Goal: Information Seeking & Learning: Learn about a topic

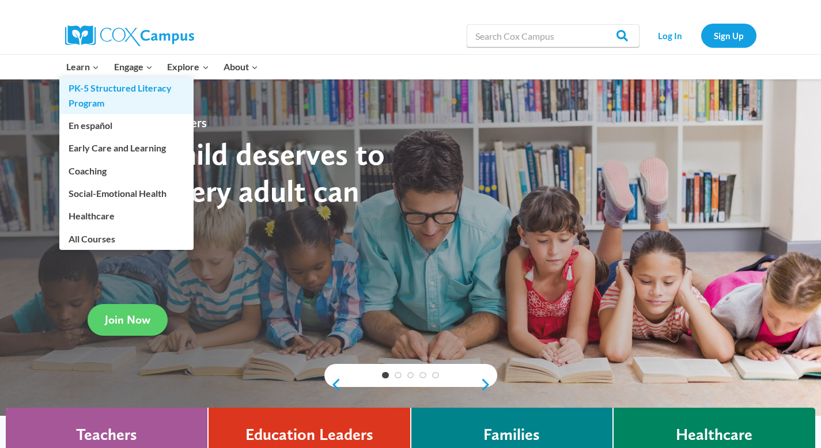
click at [90, 92] on link "PK-5 Structured Literacy Program" at bounding box center [126, 95] width 134 height 37
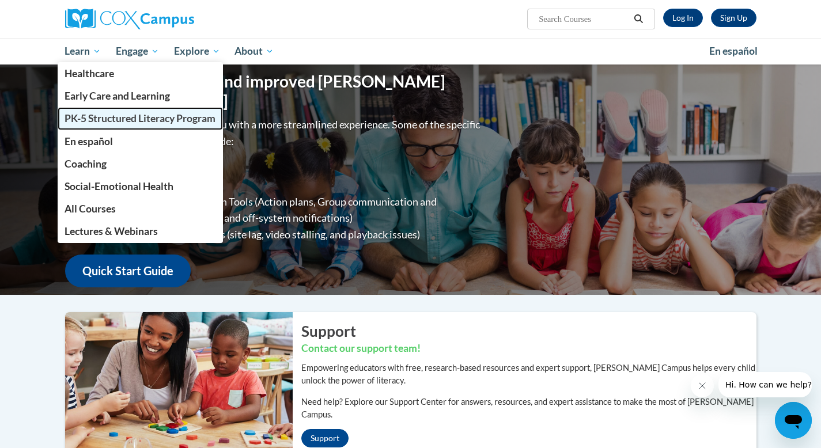
click at [105, 118] on span "PK-5 Structured Literacy Program" at bounding box center [140, 118] width 151 height 12
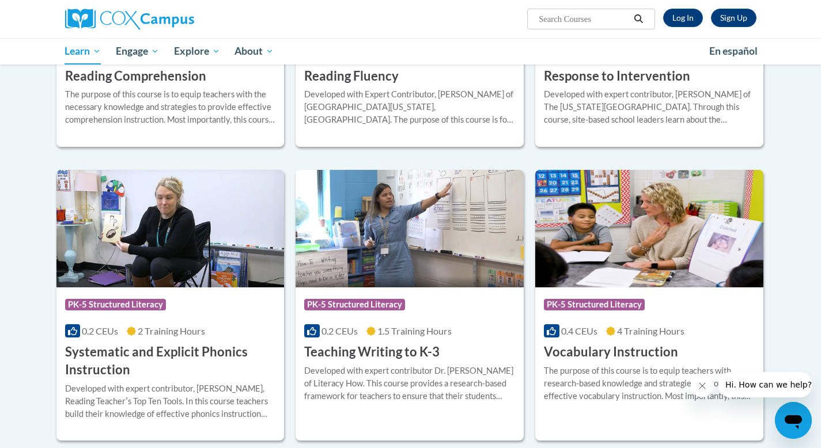
scroll to position [1094, 0]
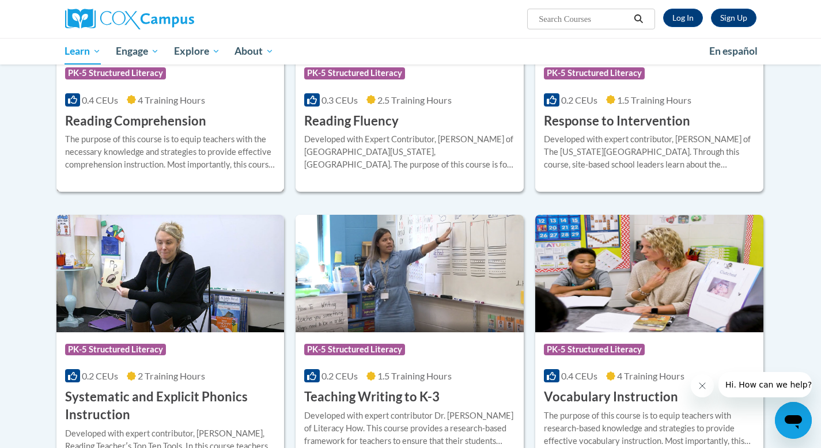
click at [172, 170] on div "The purpose of this course is to equip teachers with the necessary knowledge an…" at bounding box center [170, 152] width 211 height 38
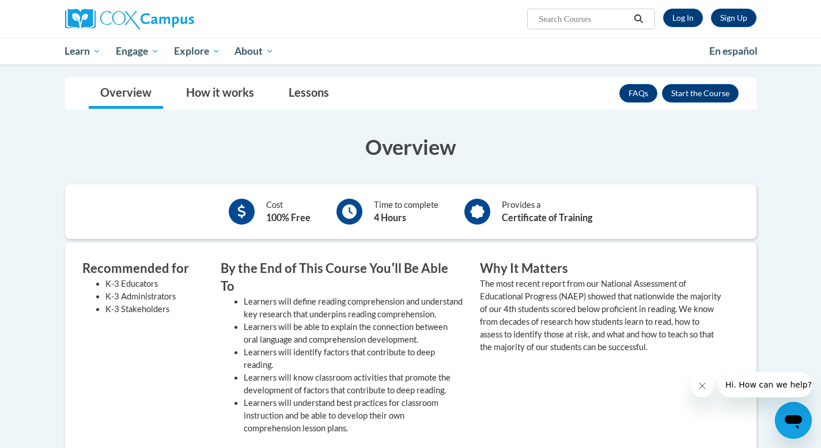
scroll to position [156, 0]
